Goal: Task Accomplishment & Management: Use online tool/utility

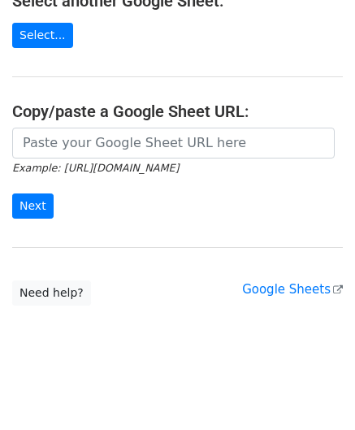
scroll to position [213, 0]
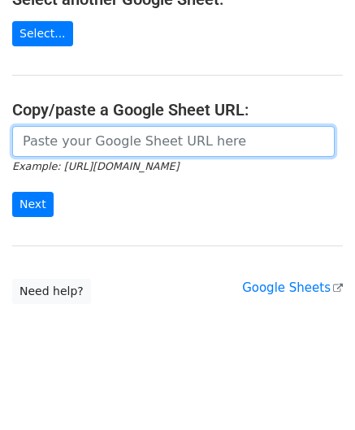
click at [49, 145] on input "url" at bounding box center [173, 141] width 323 height 31
paste input "https://docs.google.com/spreadsheets/d/1wMDaPvUl-RQ6IZVbMUzyoi-m8XPLoghWeF9oVOi…"
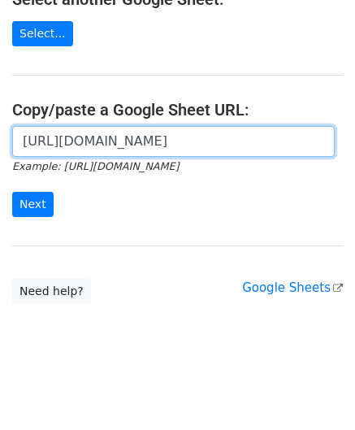
scroll to position [0, 363]
type input "https://docs.google.com/spreadsheets/d/1wMDaPvUl-RQ6IZVbMUzyoi-m8XPLoghWeF9oVOi…"
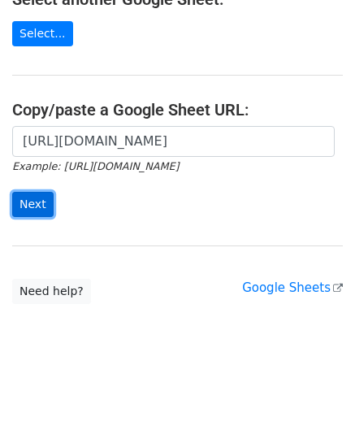
click at [39, 202] on input "Next" at bounding box center [32, 204] width 41 height 25
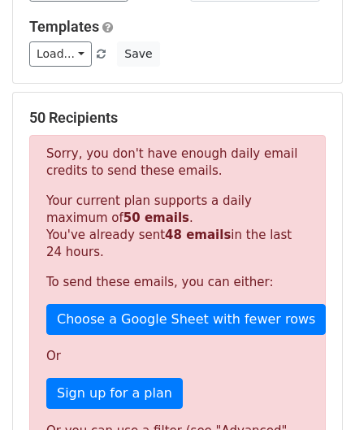
scroll to position [549, 0]
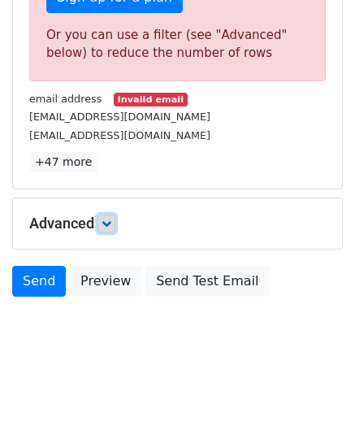
click at [109, 219] on icon at bounding box center [107, 224] width 10 height 10
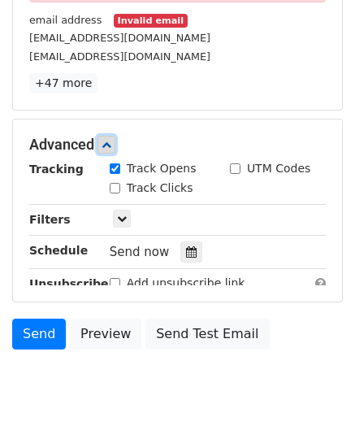
scroll to position [630, 0]
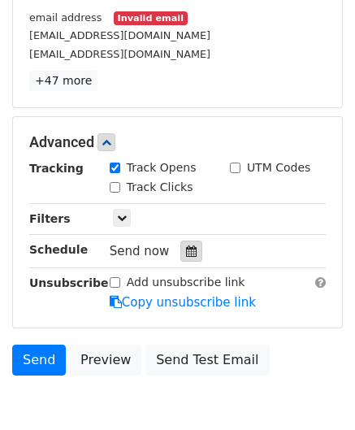
click at [186, 248] on icon at bounding box center [191, 251] width 11 height 11
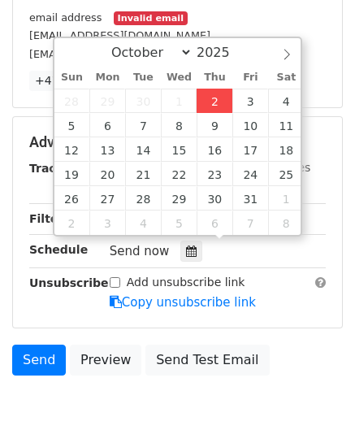
type input "[DATE] 12:00"
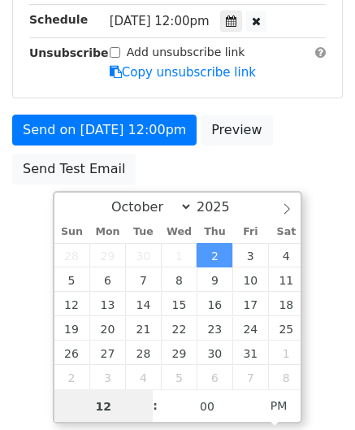
type input "8"
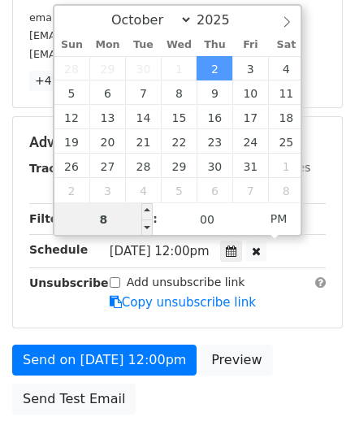
drag, startPoint x: 125, startPoint y: 217, endPoint x: 68, endPoint y: 217, distance: 57.7
click at [68, 217] on input "8" at bounding box center [103, 219] width 99 height 33
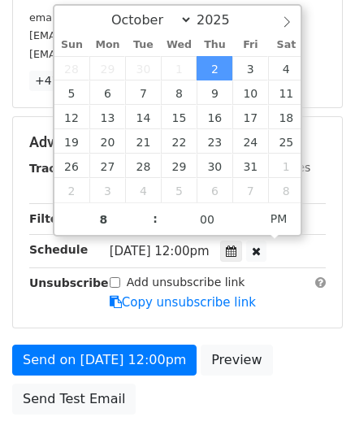
type input "[DATE] 20:00"
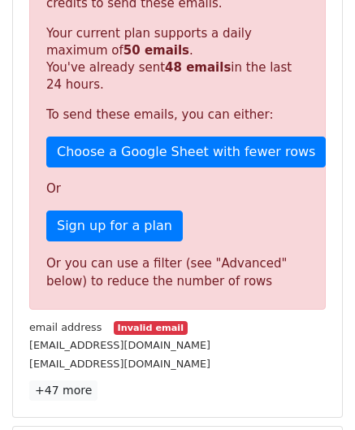
scroll to position [736, 0]
